Goal: Book appointment/travel/reservation

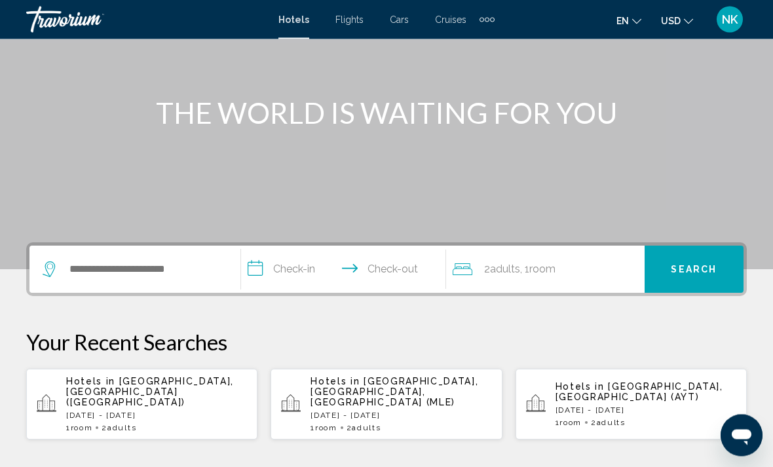
scroll to position [124, 0]
click at [480, 23] on div "Extra navigation items" at bounding box center [487, 20] width 15 height 20
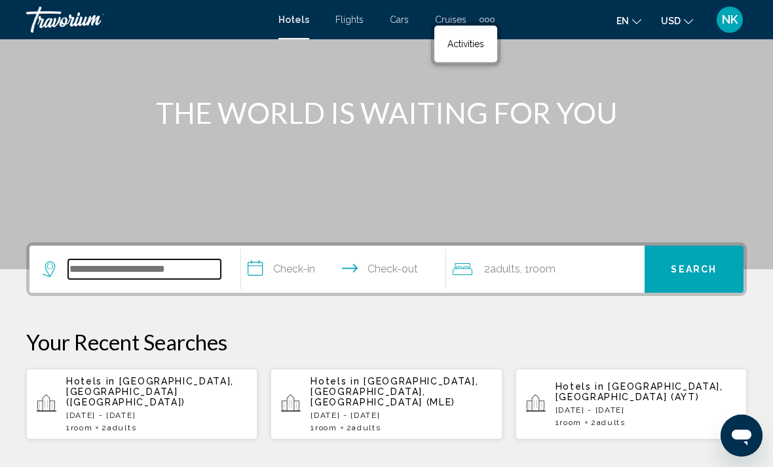
click at [128, 278] on input "Search widget" at bounding box center [144, 270] width 153 height 20
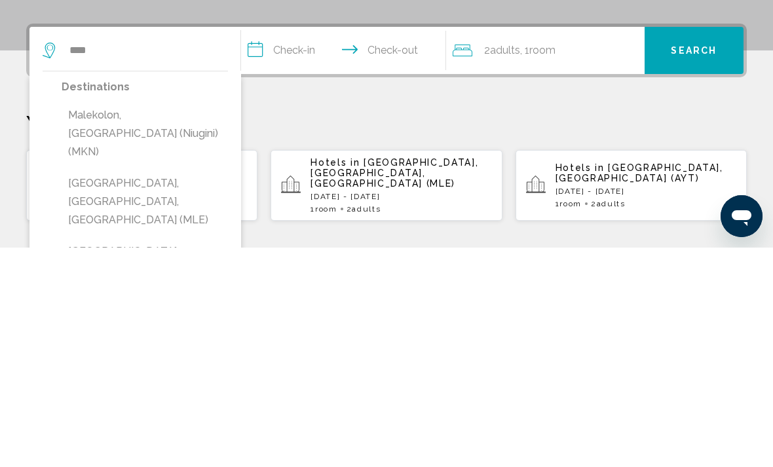
click at [153, 391] on button "[GEOGRAPHIC_DATA], [GEOGRAPHIC_DATA], [GEOGRAPHIC_DATA] (MLE)" at bounding box center [145, 422] width 166 height 62
type input "**********"
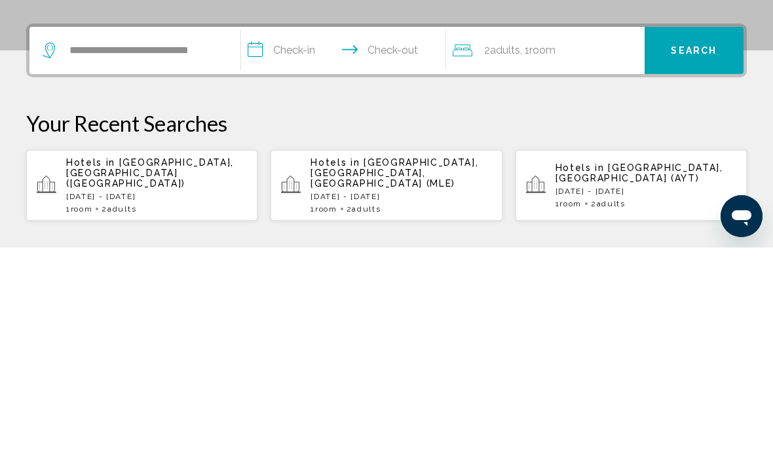
click at [298, 246] on input "**********" at bounding box center [346, 271] width 210 height 51
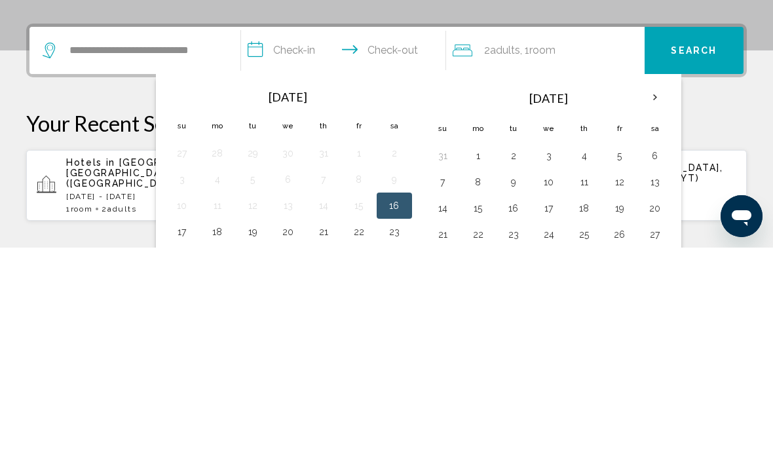
scroll to position [324, 0]
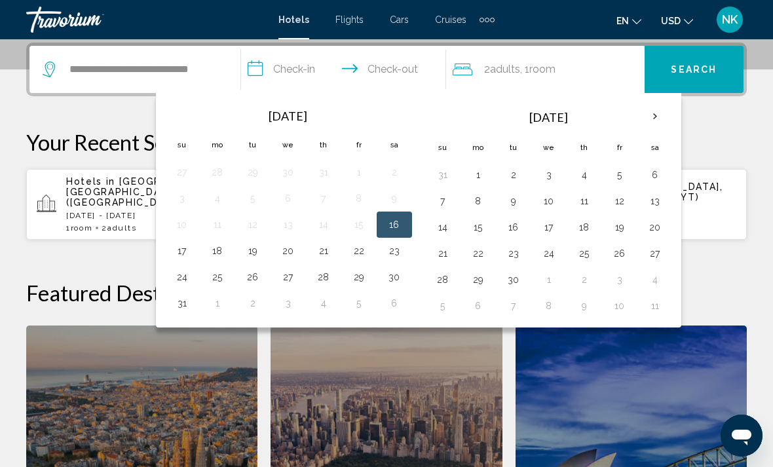
click at [476, 207] on button "8" at bounding box center [478, 201] width 21 height 18
click at [591, 208] on button "11" at bounding box center [584, 201] width 21 height 18
type input "**********"
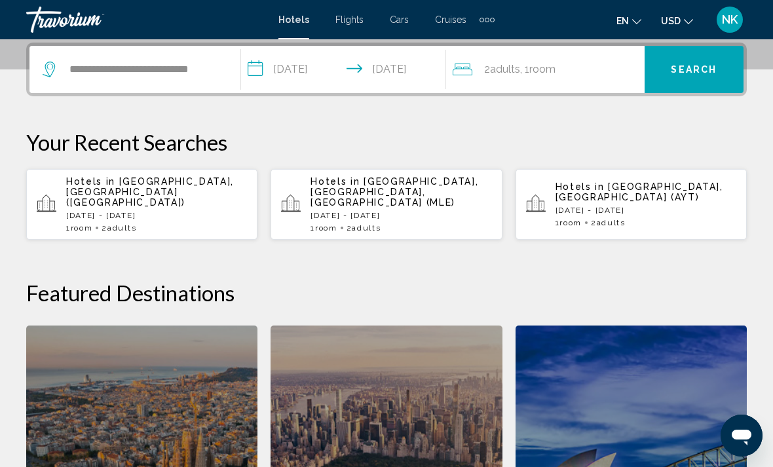
click at [562, 70] on div "2 Adult Adults , 1 Room rooms" at bounding box center [549, 69] width 192 height 18
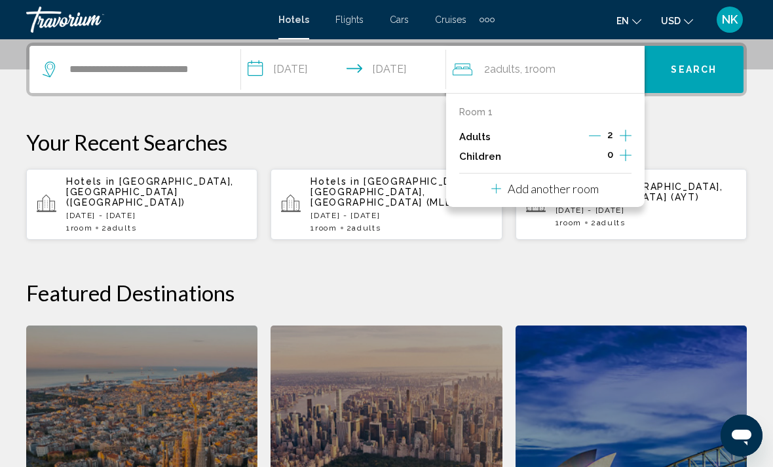
click at [558, 188] on p "Add another room" at bounding box center [553, 189] width 91 height 14
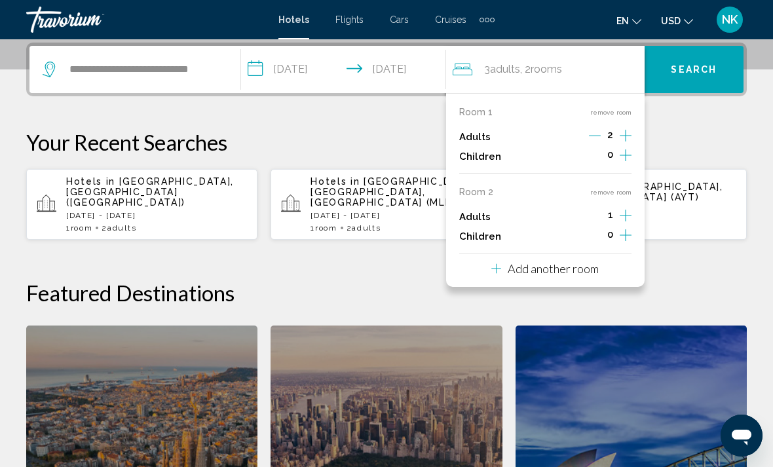
click at [530, 269] on p "Add another room" at bounding box center [553, 268] width 91 height 14
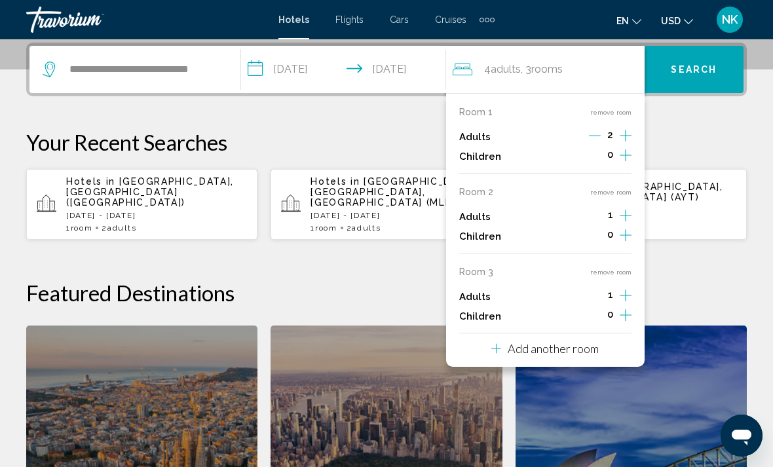
click at [526, 342] on p "Add another room" at bounding box center [553, 348] width 91 height 14
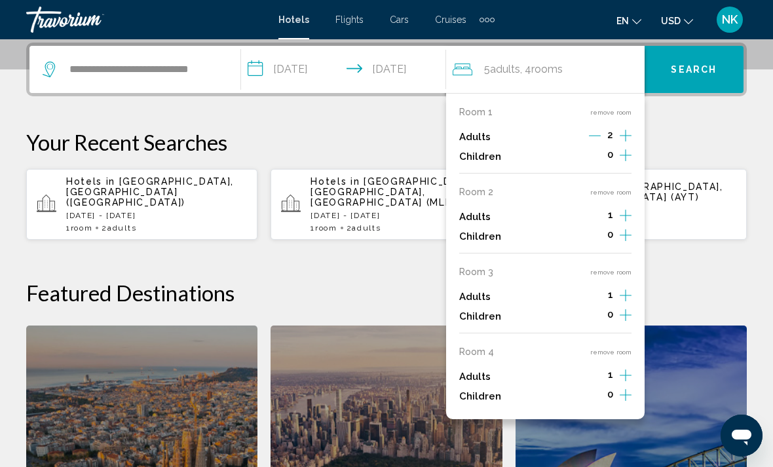
click at [626, 132] on icon "Increment adults" at bounding box center [626, 136] width 12 height 12
click at [626, 134] on icon "Increment adults" at bounding box center [626, 136] width 12 height 12
click at [624, 134] on icon "Increment adults" at bounding box center [626, 136] width 12 height 16
click at [630, 134] on icon "Increment adults" at bounding box center [626, 136] width 12 height 16
click at [586, 134] on div "Adults 6" at bounding box center [545, 137] width 172 height 20
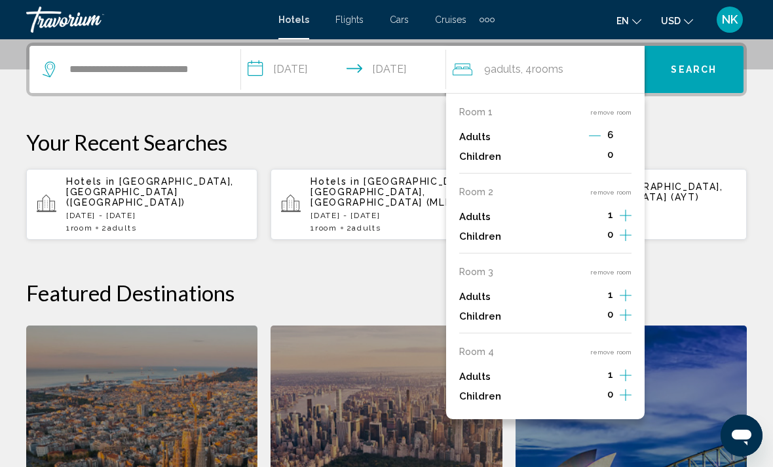
click at [594, 137] on icon "Decrement adults" at bounding box center [595, 136] width 12 height 12
click at [592, 137] on icon "Decrement adults" at bounding box center [596, 136] width 12 height 12
click at [593, 140] on icon "Decrement adults" at bounding box center [594, 136] width 12 height 12
click at [596, 140] on icon "Decrement adults" at bounding box center [596, 136] width 12 height 12
click at [609, 189] on button "remove room" at bounding box center [610, 192] width 41 height 9
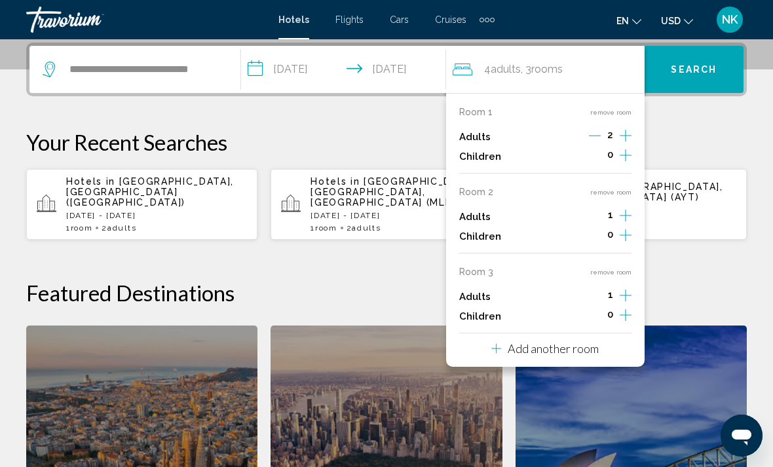
click at [606, 191] on button "remove room" at bounding box center [610, 192] width 41 height 9
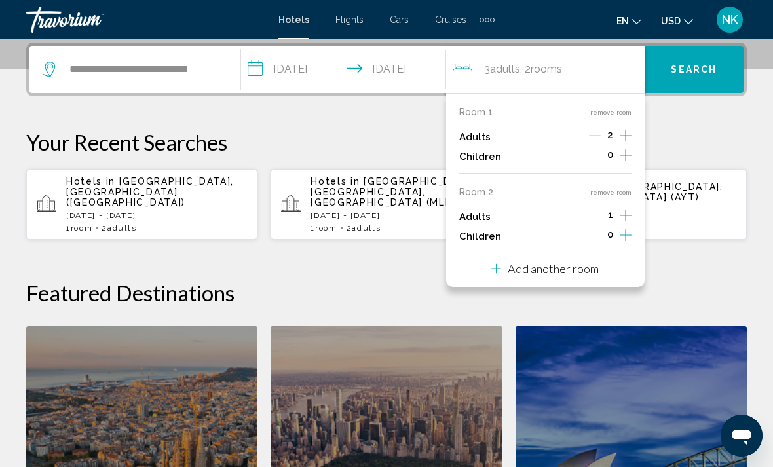
click at [612, 188] on button "remove room" at bounding box center [610, 192] width 41 height 9
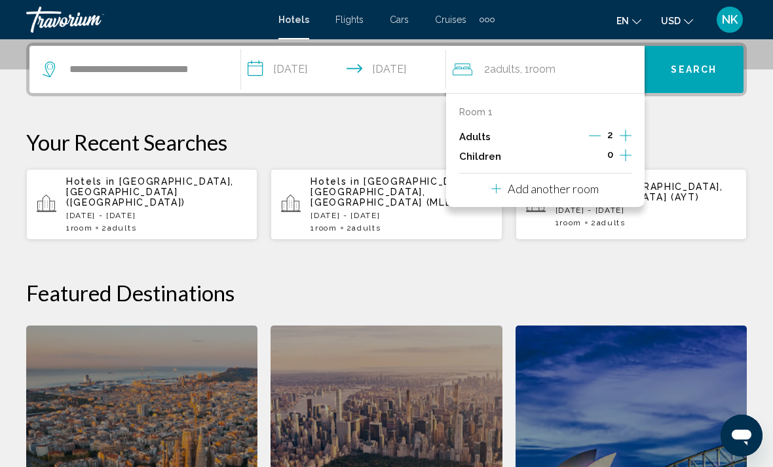
click at [697, 75] on span "Search" at bounding box center [694, 70] width 46 height 10
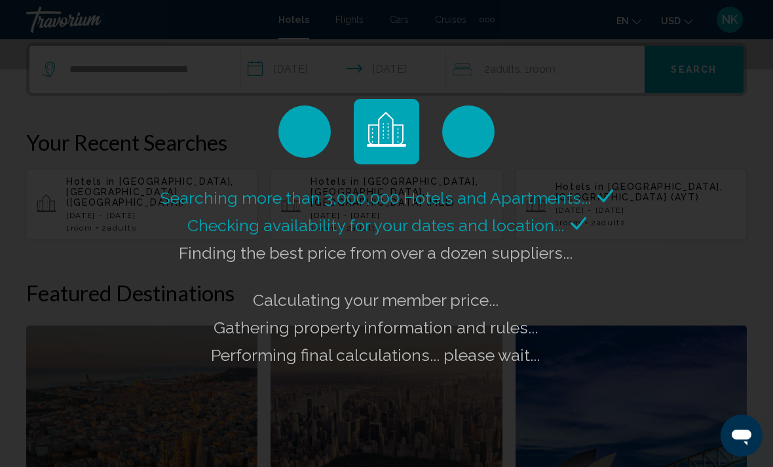
scroll to position [0, 0]
click at [153, 467] on div "Searching more than 3,000,000 Hotels and Apartments... Checking availability fo…" at bounding box center [386, 233] width 773 height 467
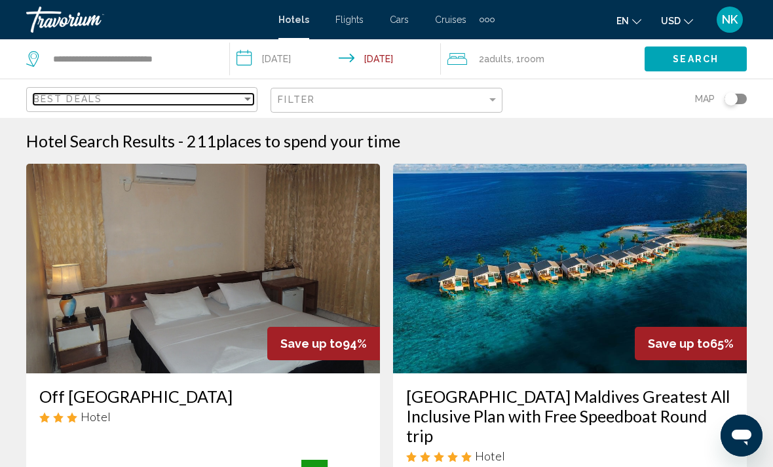
click at [168, 98] on div "Best Deals" at bounding box center [137, 99] width 208 height 10
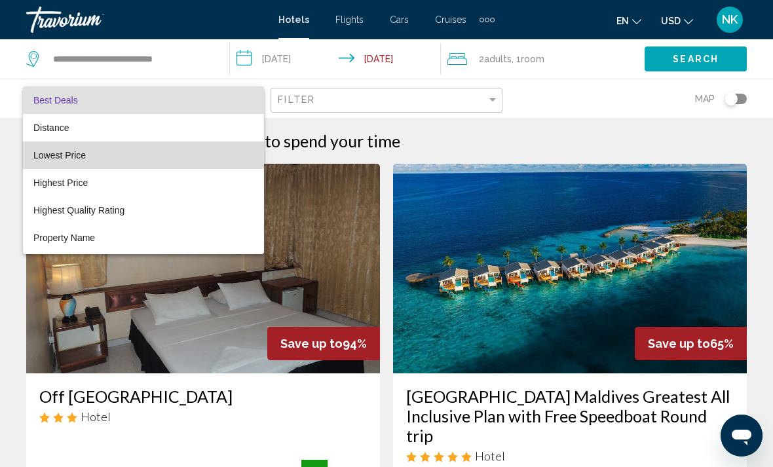
click at [105, 160] on span "Lowest Price" at bounding box center [143, 156] width 220 height 28
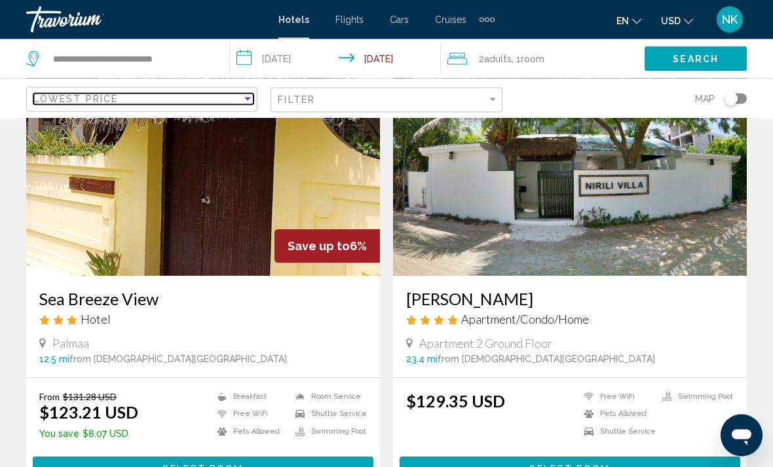
scroll to position [103, 0]
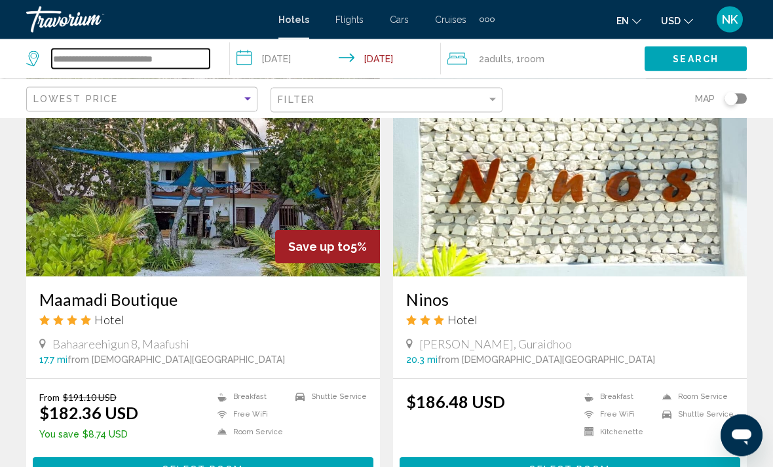
click at [175, 68] on input "**********" at bounding box center [131, 59] width 158 height 20
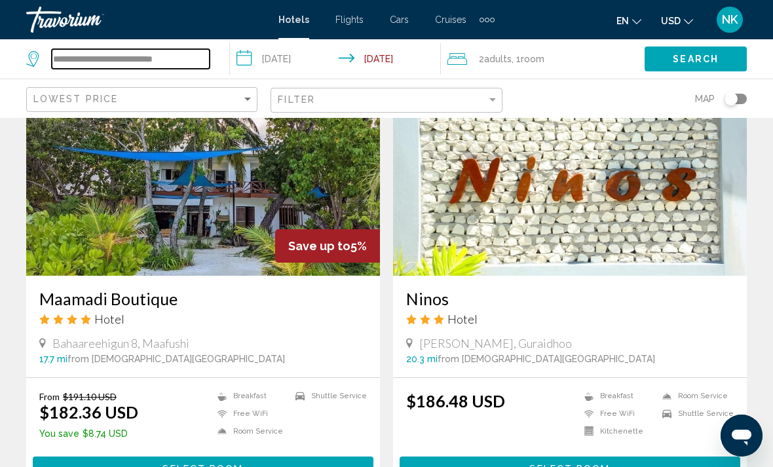
scroll to position [2415, 0]
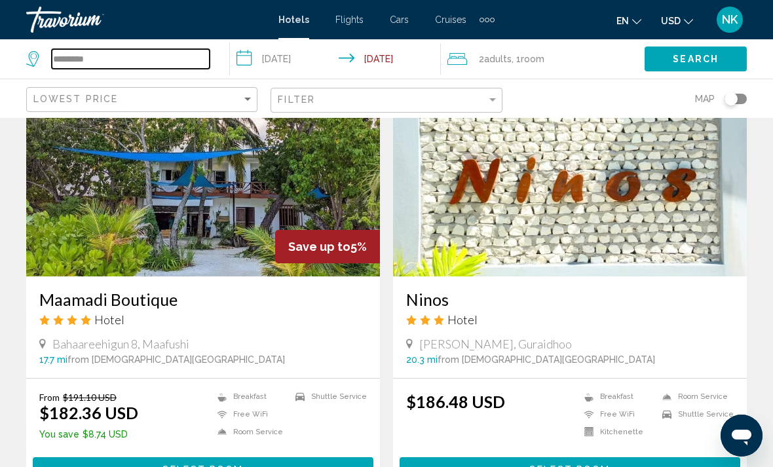
type input "*****"
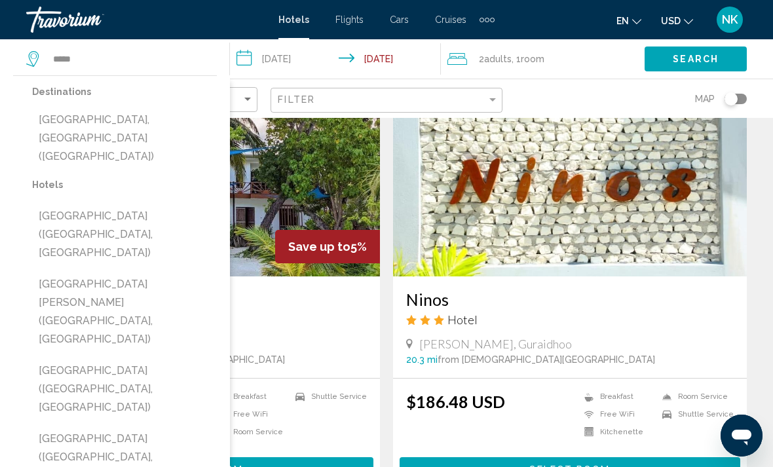
click at [141, 124] on button "[GEOGRAPHIC_DATA], [GEOGRAPHIC_DATA] ([GEOGRAPHIC_DATA])" at bounding box center [124, 138] width 185 height 62
type input "**********"
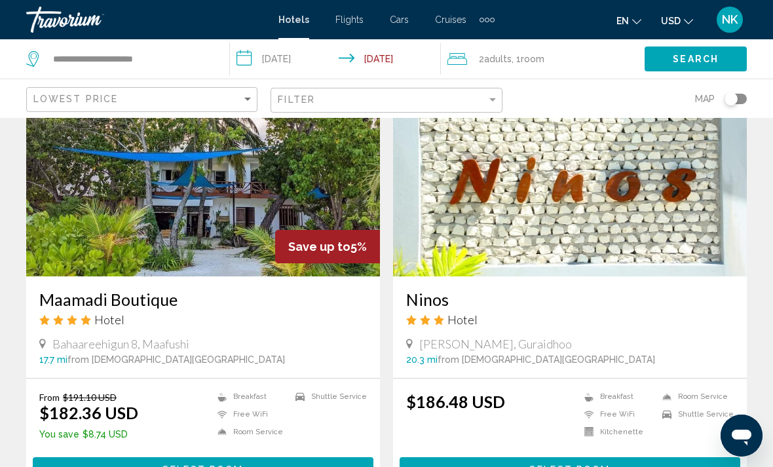
click at [702, 62] on span "Search" at bounding box center [696, 59] width 46 height 10
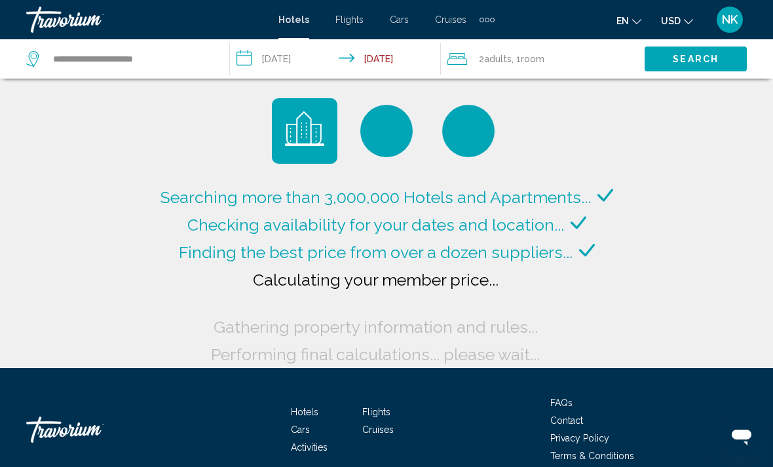
scroll to position [0, 0]
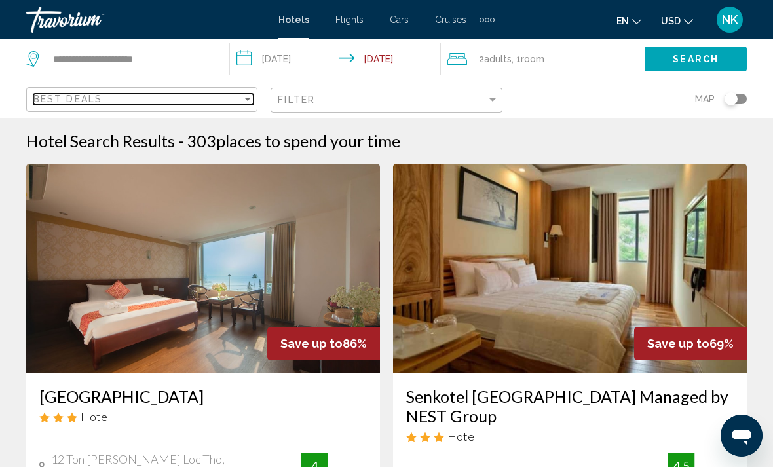
click at [220, 104] on div "Best Deals" at bounding box center [137, 99] width 208 height 10
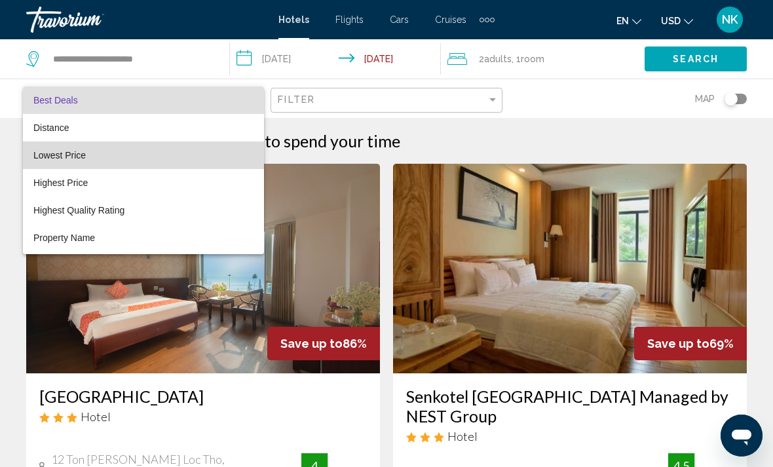
click at [117, 151] on span "Lowest Price" at bounding box center [143, 156] width 220 height 28
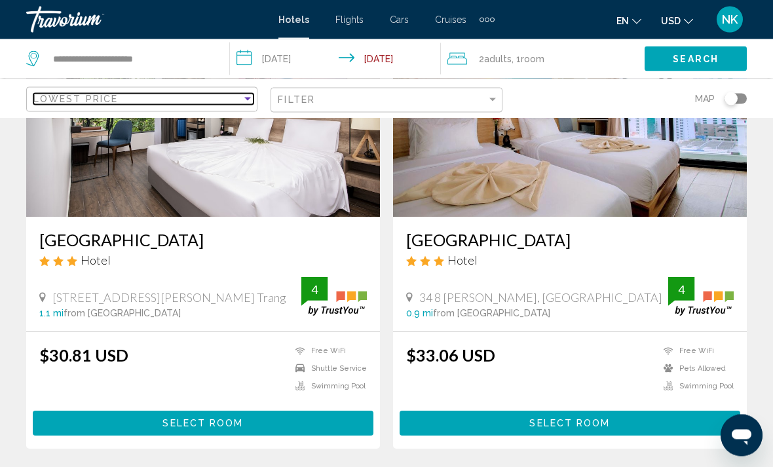
scroll to position [157, 0]
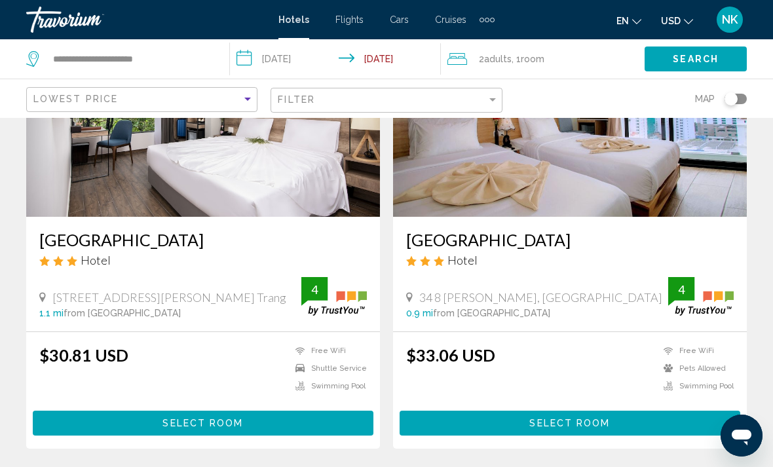
click at [706, 55] on span "Search" at bounding box center [696, 59] width 46 height 10
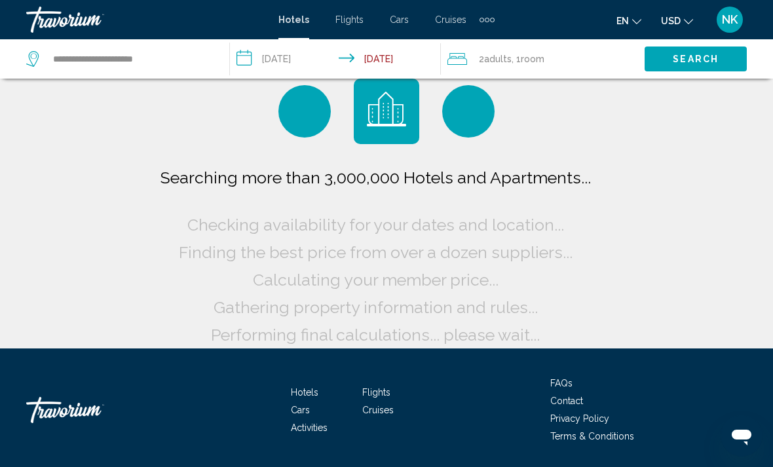
click at [722, 26] on span "NK" at bounding box center [730, 19] width 16 height 13
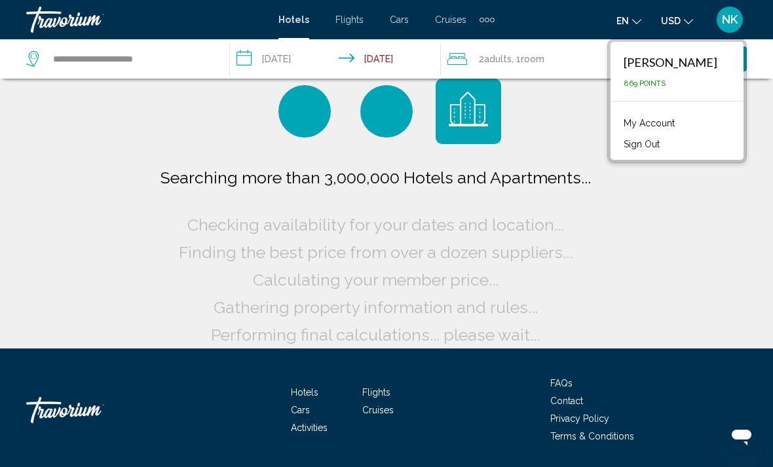
scroll to position [0, 0]
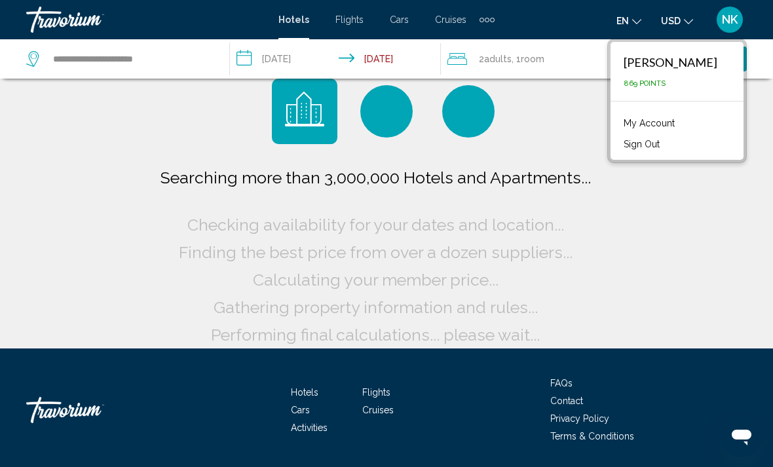
click at [646, 119] on link "My Account" at bounding box center [649, 123] width 64 height 17
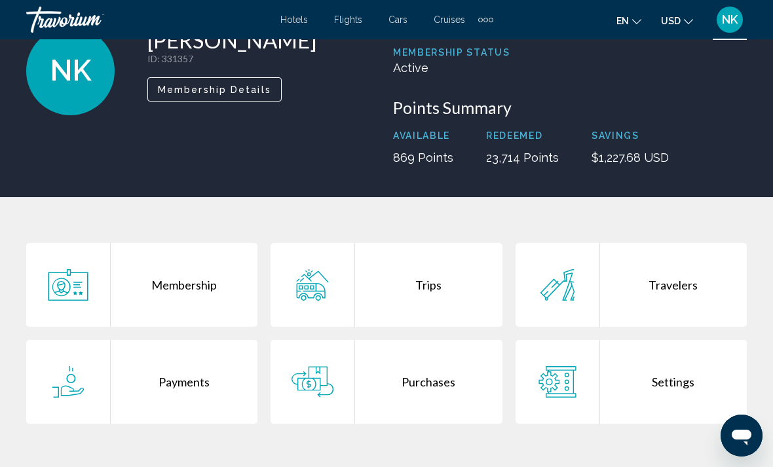
click at [425, 285] on div "Trips" at bounding box center [428, 285] width 147 height 84
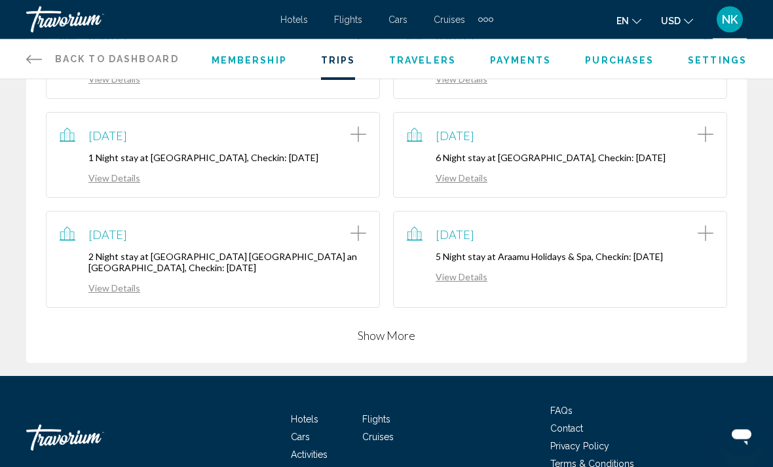
scroll to position [356, 0]
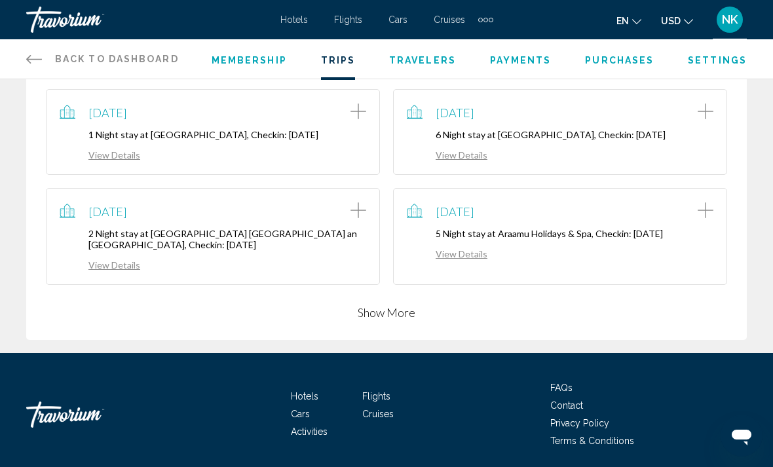
click at [377, 314] on button "Show More" at bounding box center [387, 313] width 58 height 16
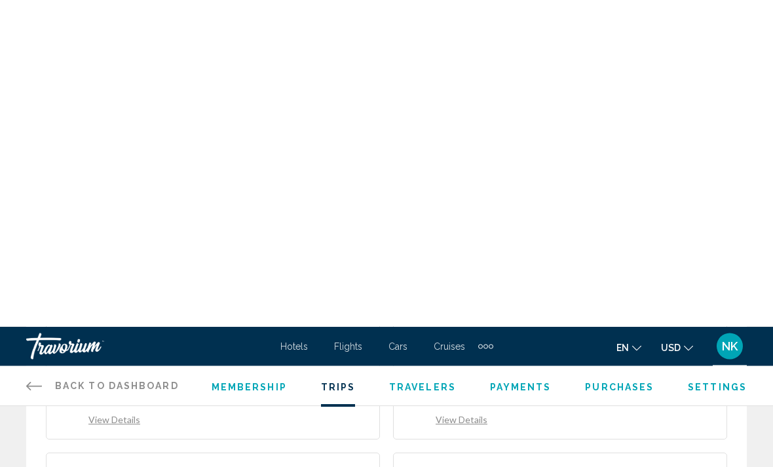
scroll to position [0, 0]
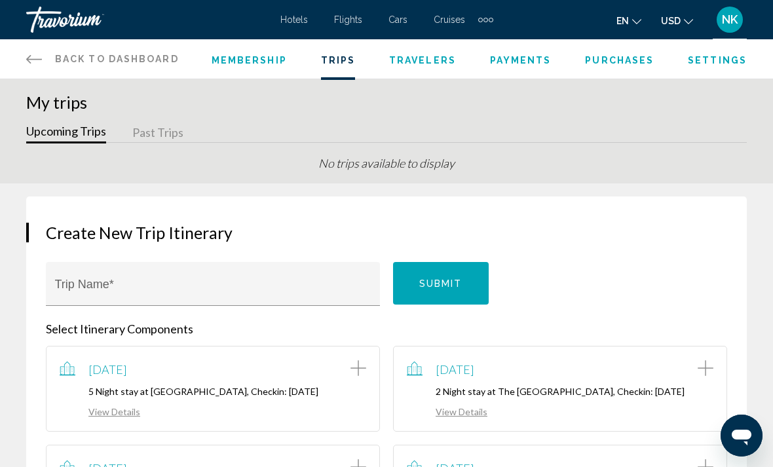
click at [486, 26] on div "Extra navigation items" at bounding box center [485, 20] width 15 height 20
click at [471, 43] on span "Activities" at bounding box center [464, 44] width 37 height 10
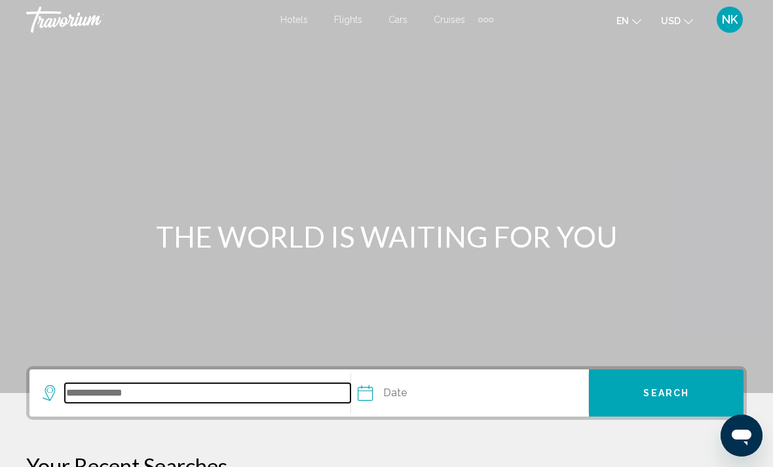
click at [121, 398] on input "Search widget" at bounding box center [208, 393] width 286 height 20
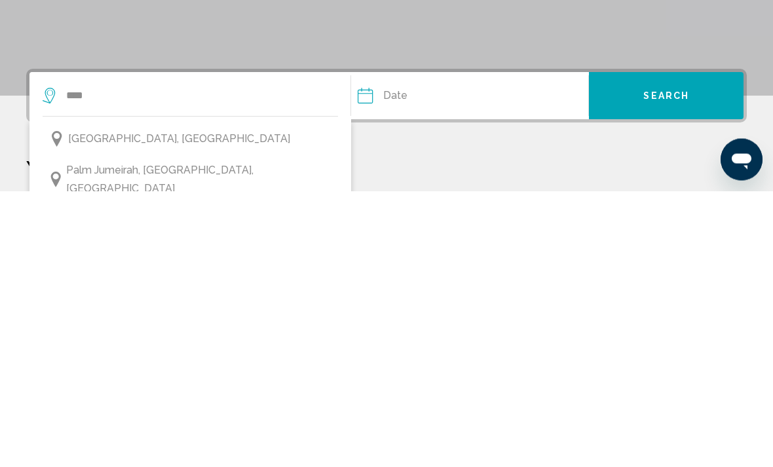
click at [157, 406] on span "[GEOGRAPHIC_DATA], [GEOGRAPHIC_DATA]" at bounding box center [179, 415] width 222 height 18
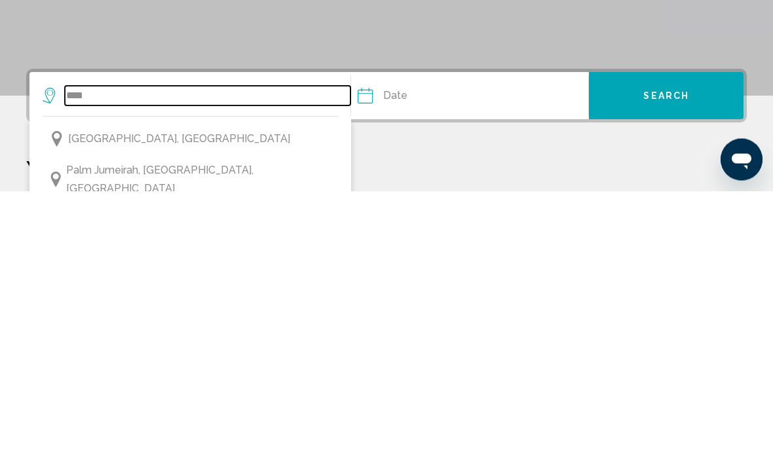
type input "**********"
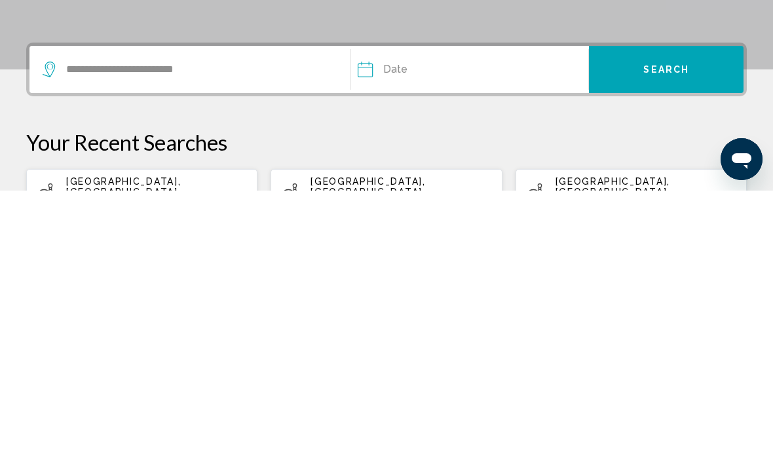
click at [408, 322] on input "Date" at bounding box center [415, 347] width 121 height 51
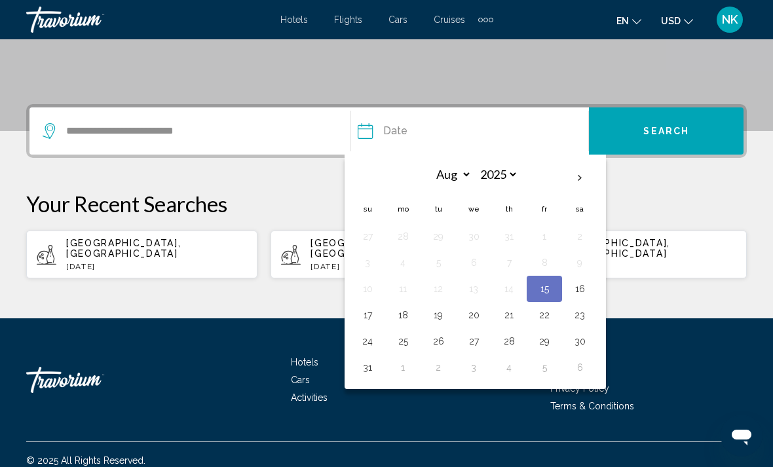
click at [444, 314] on button "19" at bounding box center [438, 315] width 21 height 18
type input "**********"
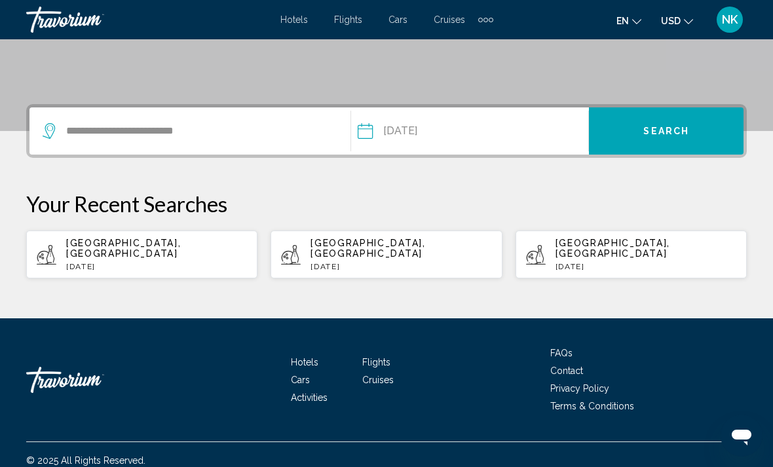
click at [676, 132] on span "Search" at bounding box center [667, 131] width 46 height 10
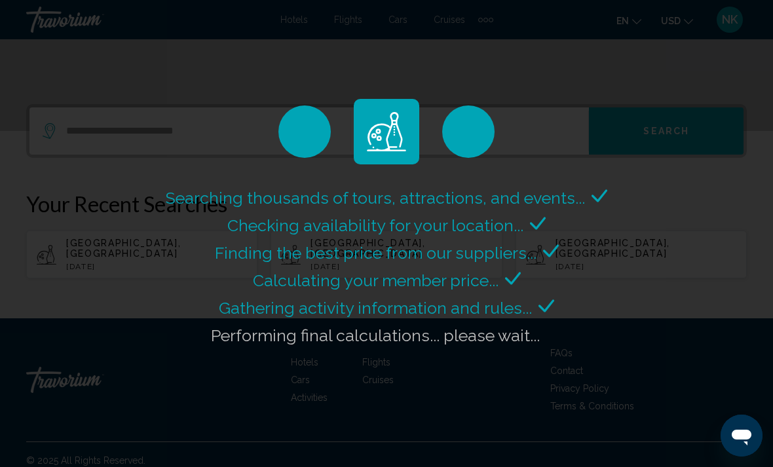
scroll to position [0, 0]
